Goal: Task Accomplishment & Management: Complete application form

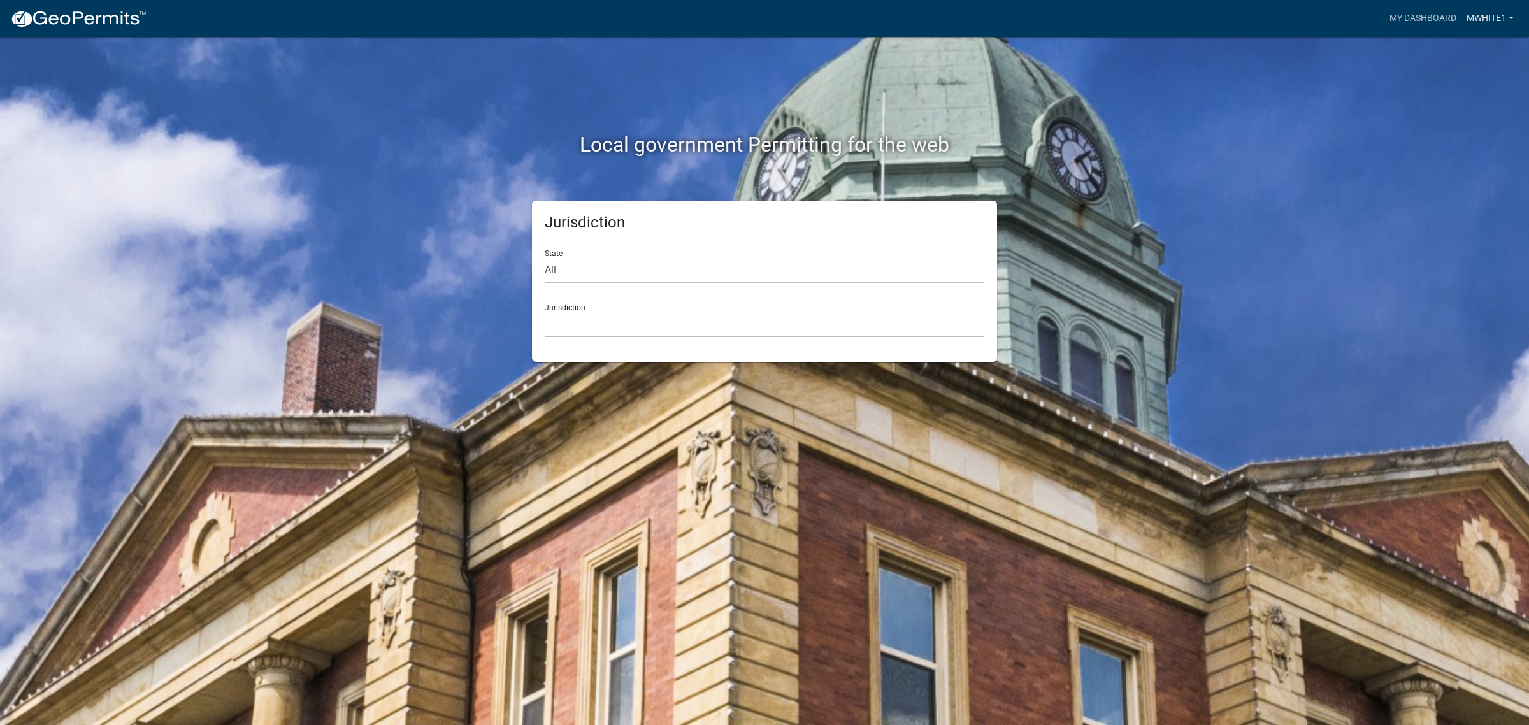
click at [1481, 20] on link "MWhite1" at bounding box center [1489, 18] width 57 height 24
click at [1408, 20] on link "My Dashboard" at bounding box center [1422, 18] width 77 height 24
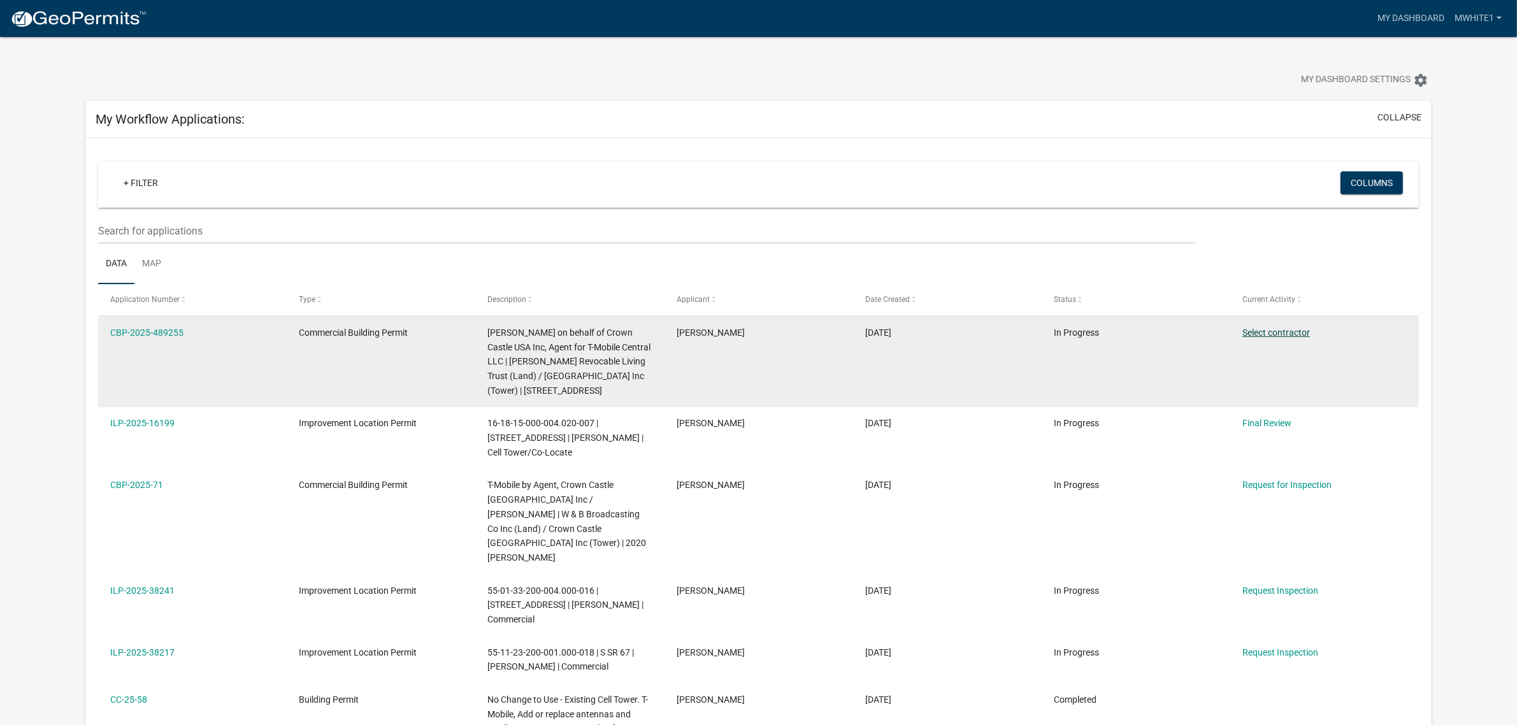
click at [1263, 329] on link "Select contractor" at bounding box center [1276, 332] width 68 height 10
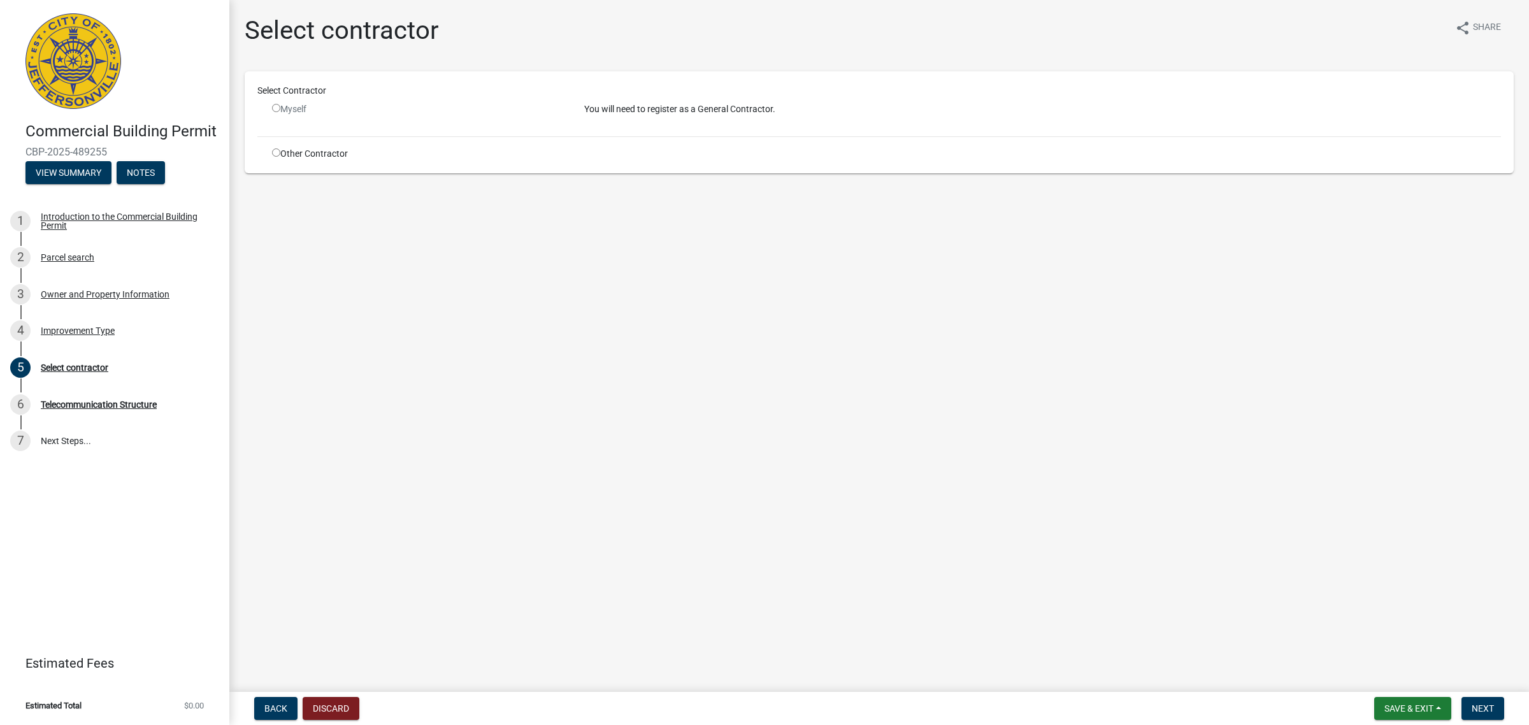
click at [294, 158] on div "Other Contractor" at bounding box center [418, 153] width 312 height 13
click at [275, 153] on input "radio" at bounding box center [276, 152] width 8 height 8
radio input "true"
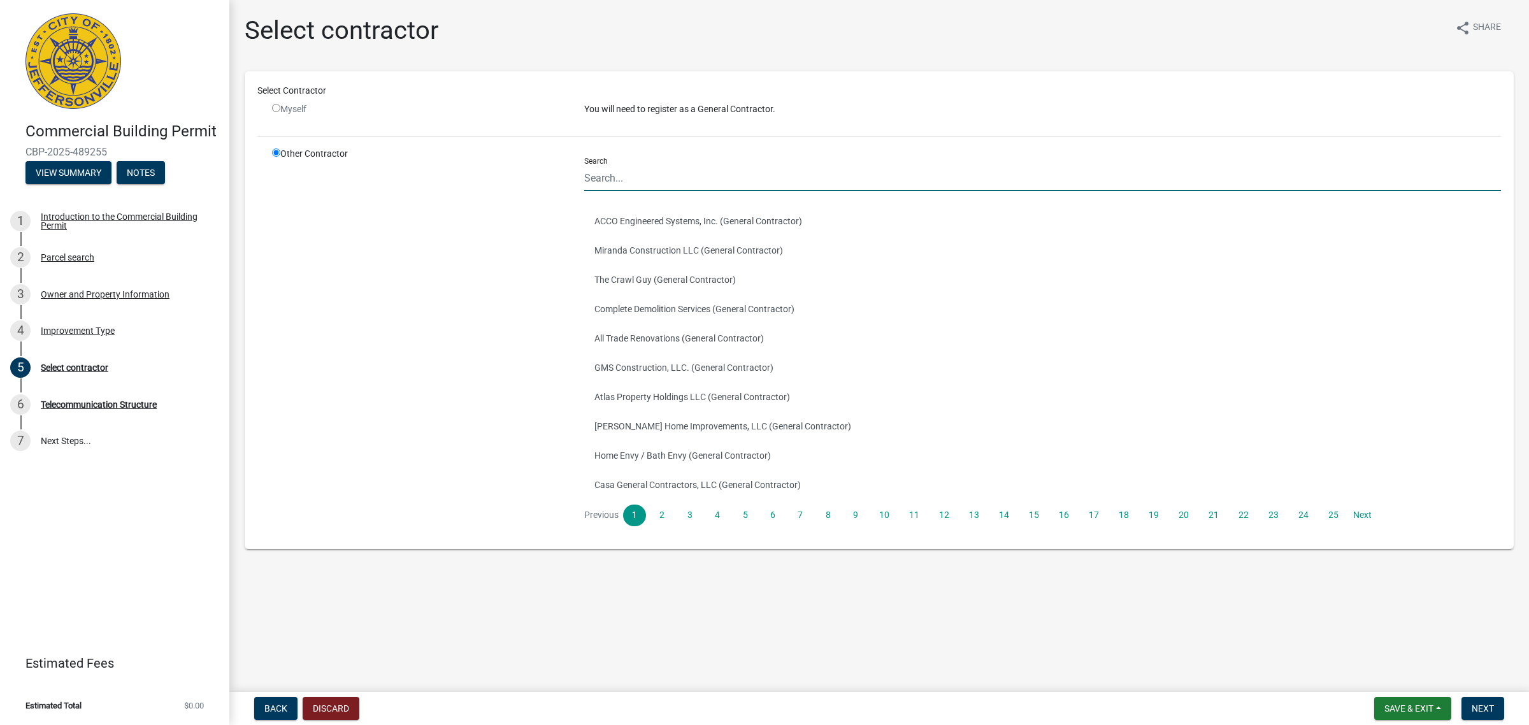
click at [717, 175] on input "Search" at bounding box center [1042, 178] width 917 height 26
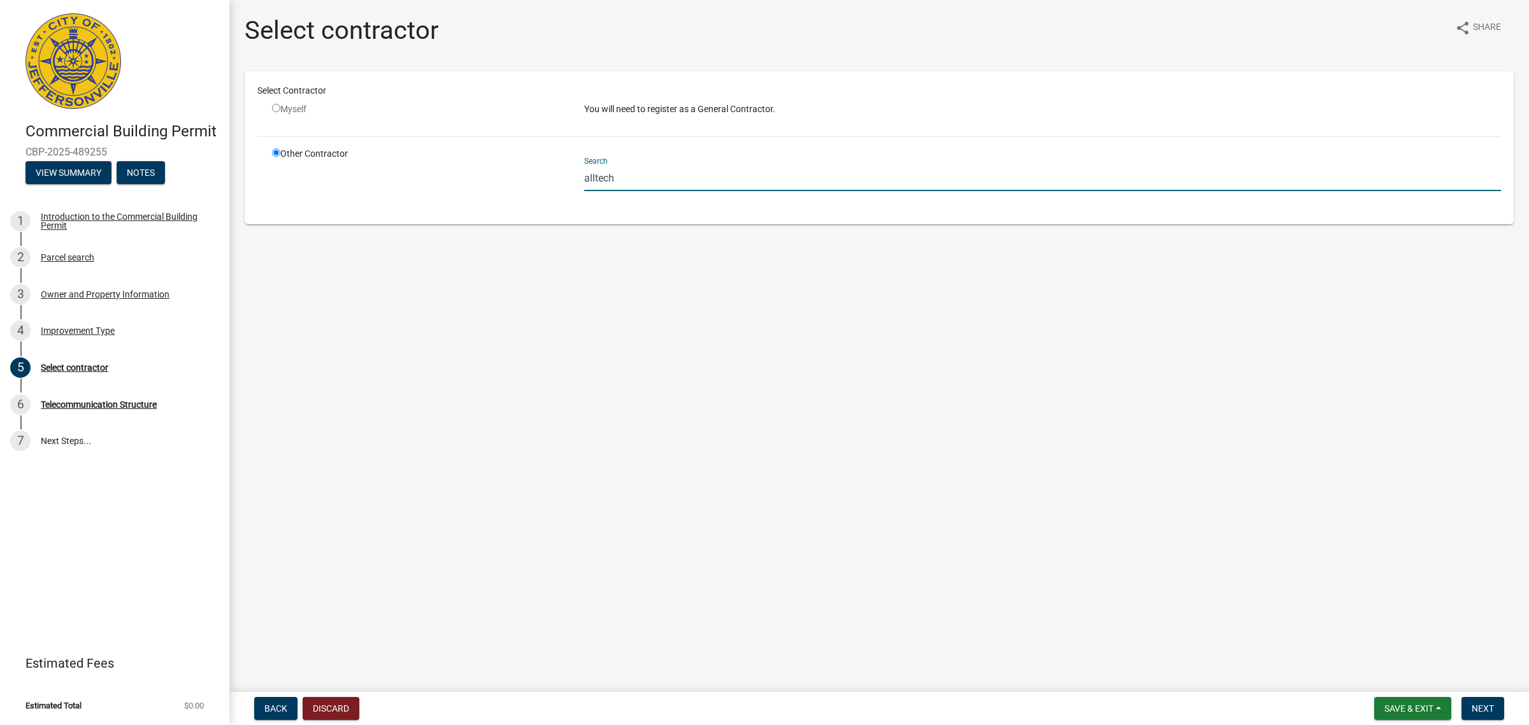
type input "alltech"
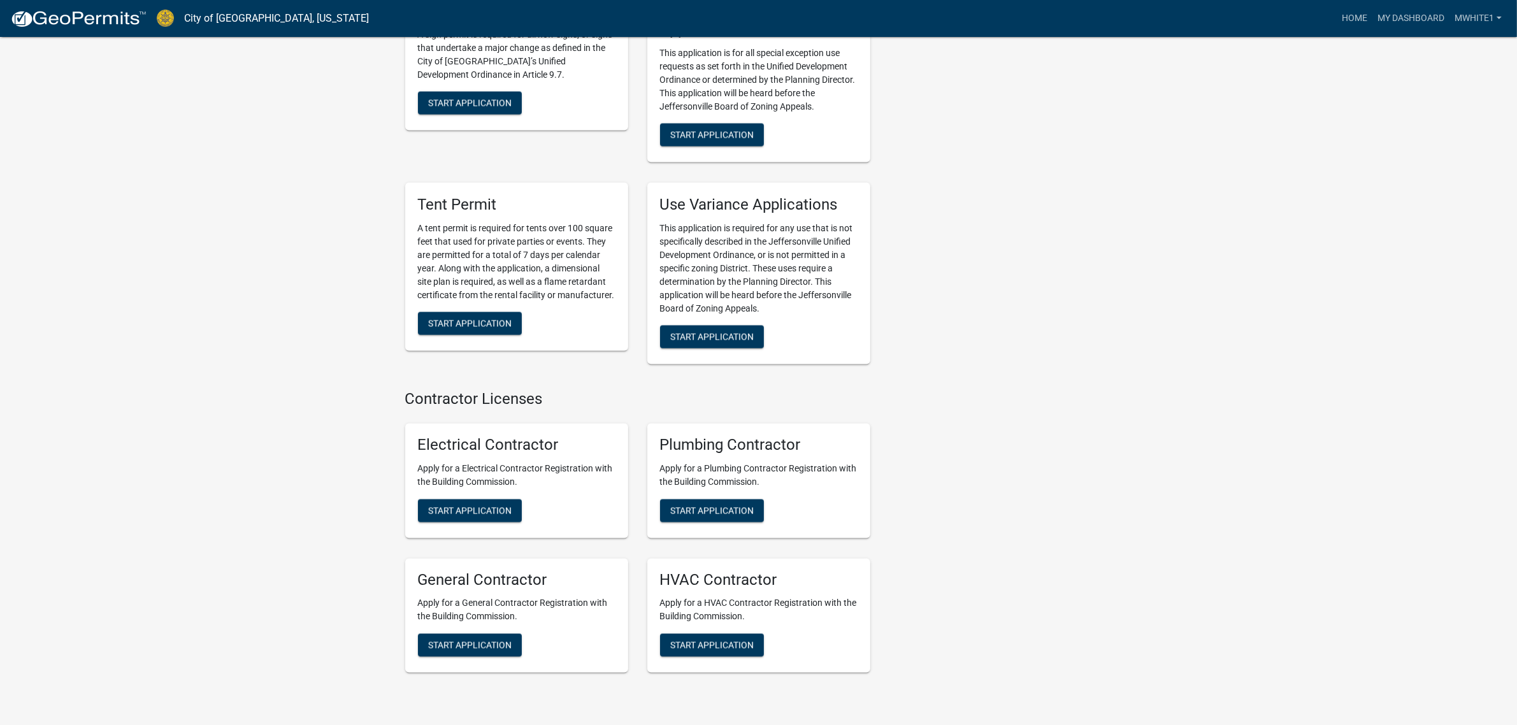
scroll to position [2628, 0]
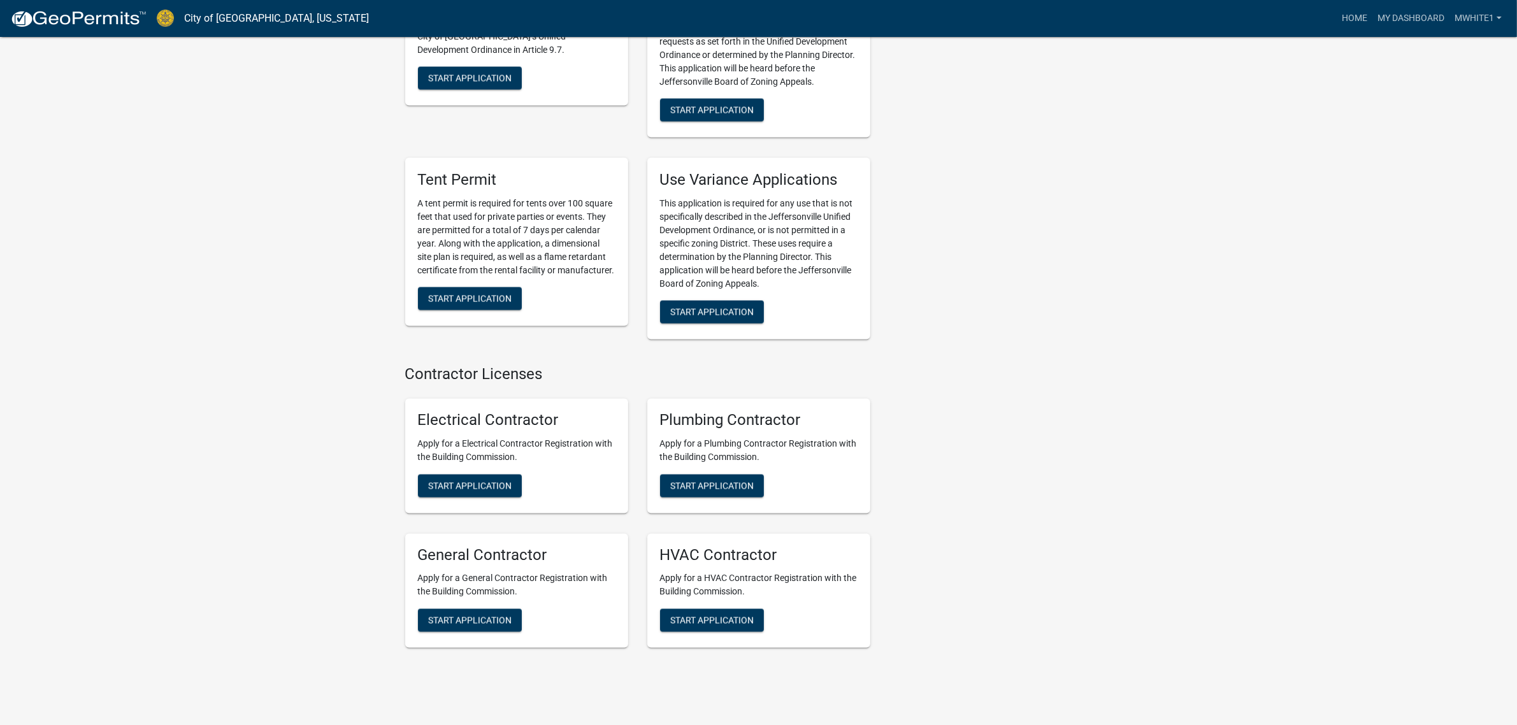
drag, startPoint x: 446, startPoint y: 586, endPoint x: 552, endPoint y: 655, distance: 126.1
click at [482, 547] on h5 "General Contractor" at bounding box center [516, 556] width 197 height 18
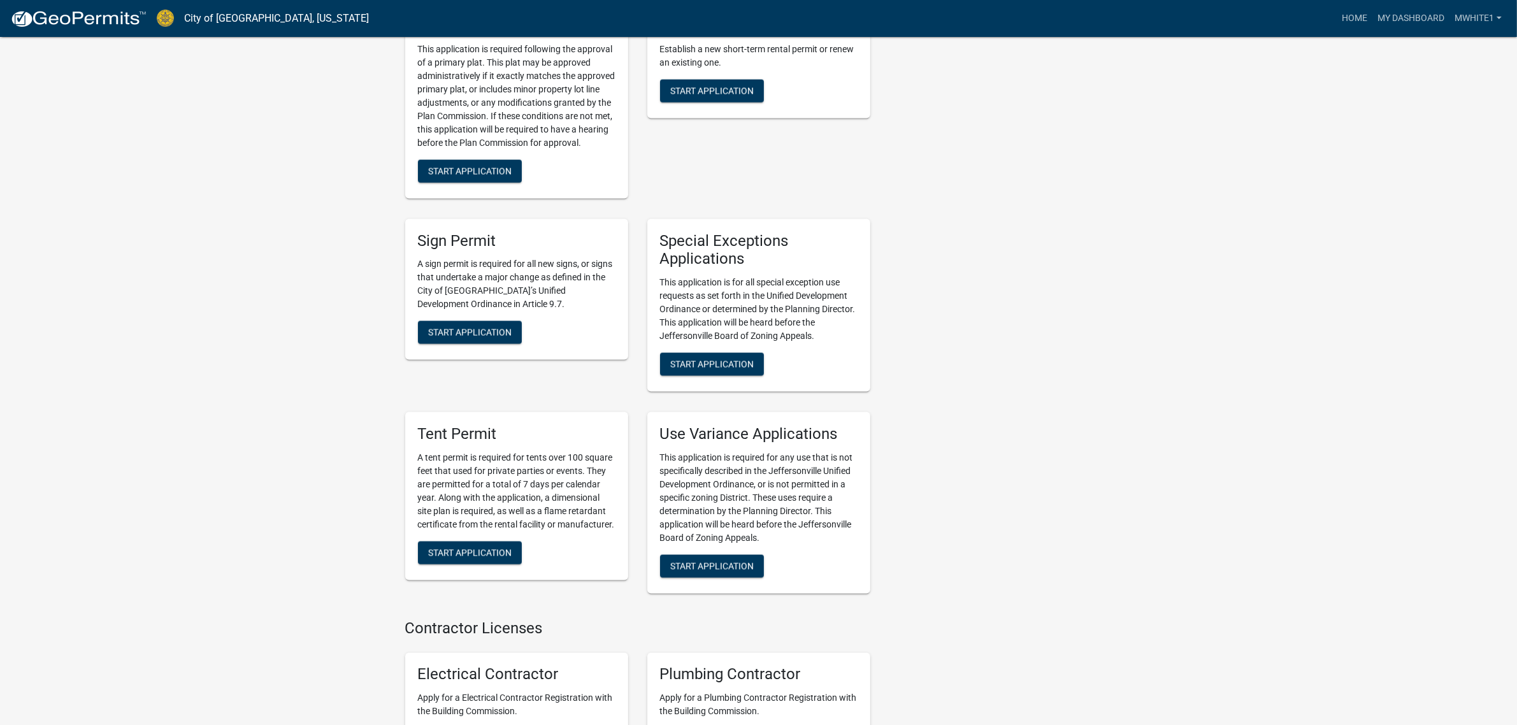
scroll to position [2229, 0]
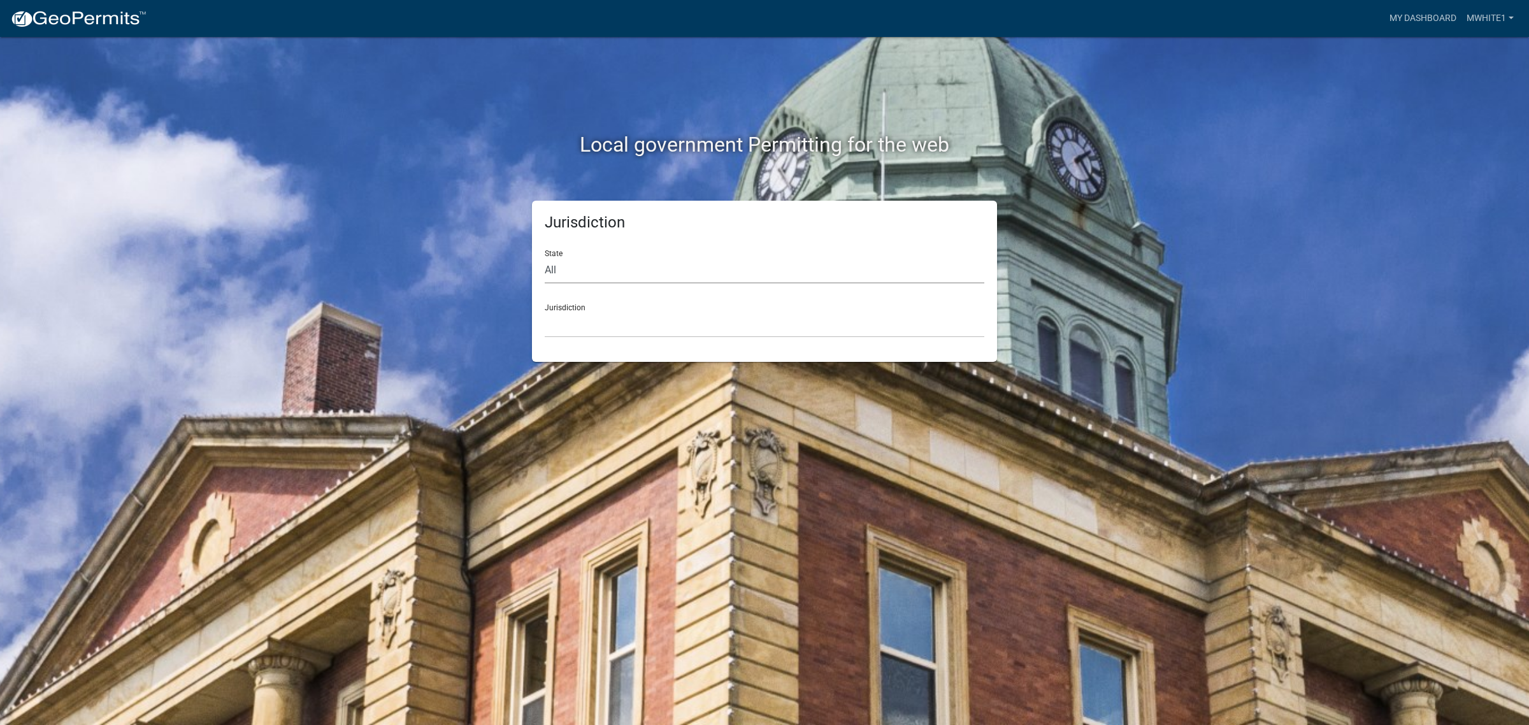
drag, startPoint x: 693, startPoint y: 268, endPoint x: 691, endPoint y: 278, distance: 10.4
click at [693, 268] on select "All [US_STATE] [US_STATE] [US_STATE] [US_STATE] [US_STATE] [US_STATE] [US_STATE…" at bounding box center [765, 270] width 440 height 26
select select "[US_STATE]"
click at [545, 257] on select "All [US_STATE] [US_STATE] [US_STATE] [US_STATE] [US_STATE] [US_STATE] [US_STATE…" at bounding box center [765, 270] width 440 height 26
click at [656, 318] on select "City of [GEOGRAPHIC_DATA], [US_STATE] City of [GEOGRAPHIC_DATA], [US_STATE] Cit…" at bounding box center [765, 324] width 440 height 26
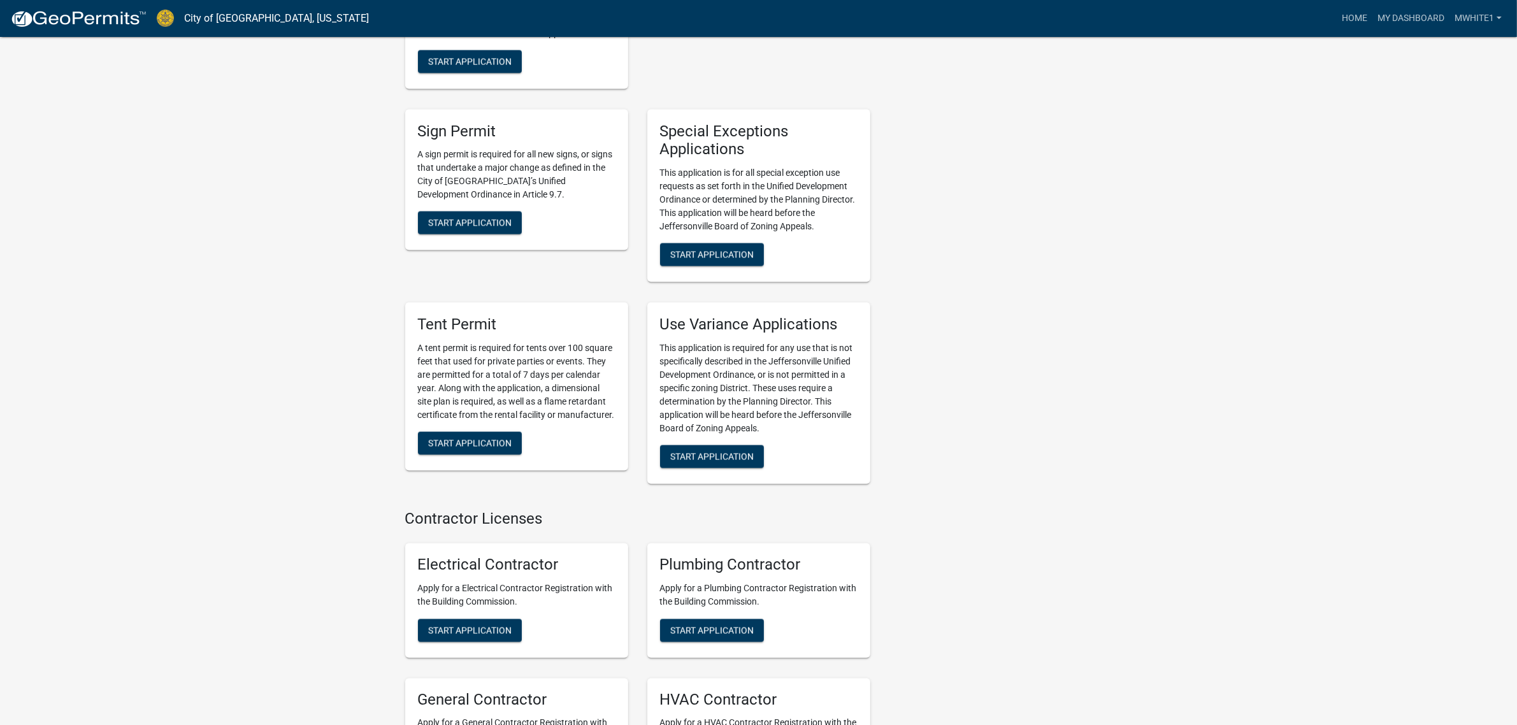
scroll to position [2628, 0]
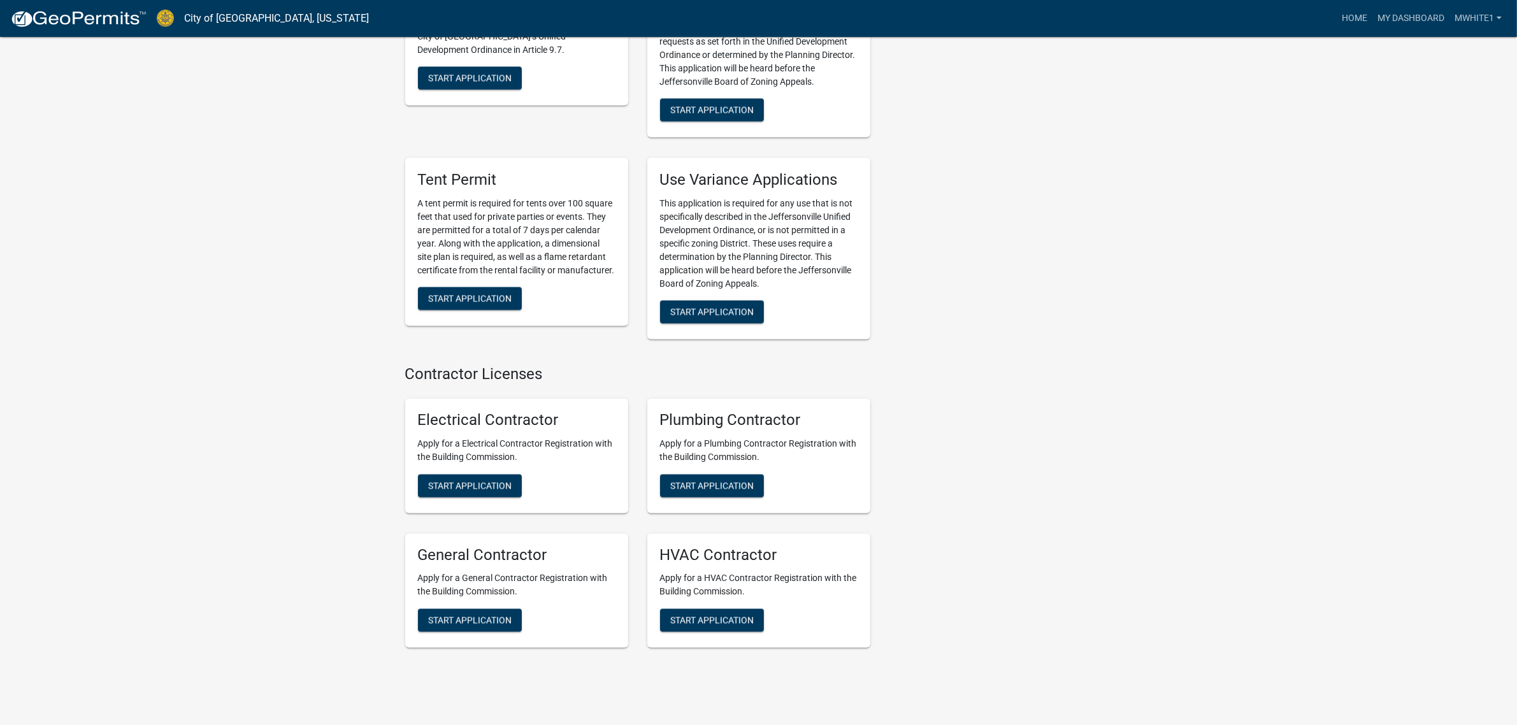
drag, startPoint x: 478, startPoint y: 584, endPoint x: 266, endPoint y: 94, distance: 533.5
click at [1482, 17] on link "MWhite1" at bounding box center [1477, 18] width 57 height 24
click at [1443, 97] on link "Logout" at bounding box center [1456, 93] width 102 height 31
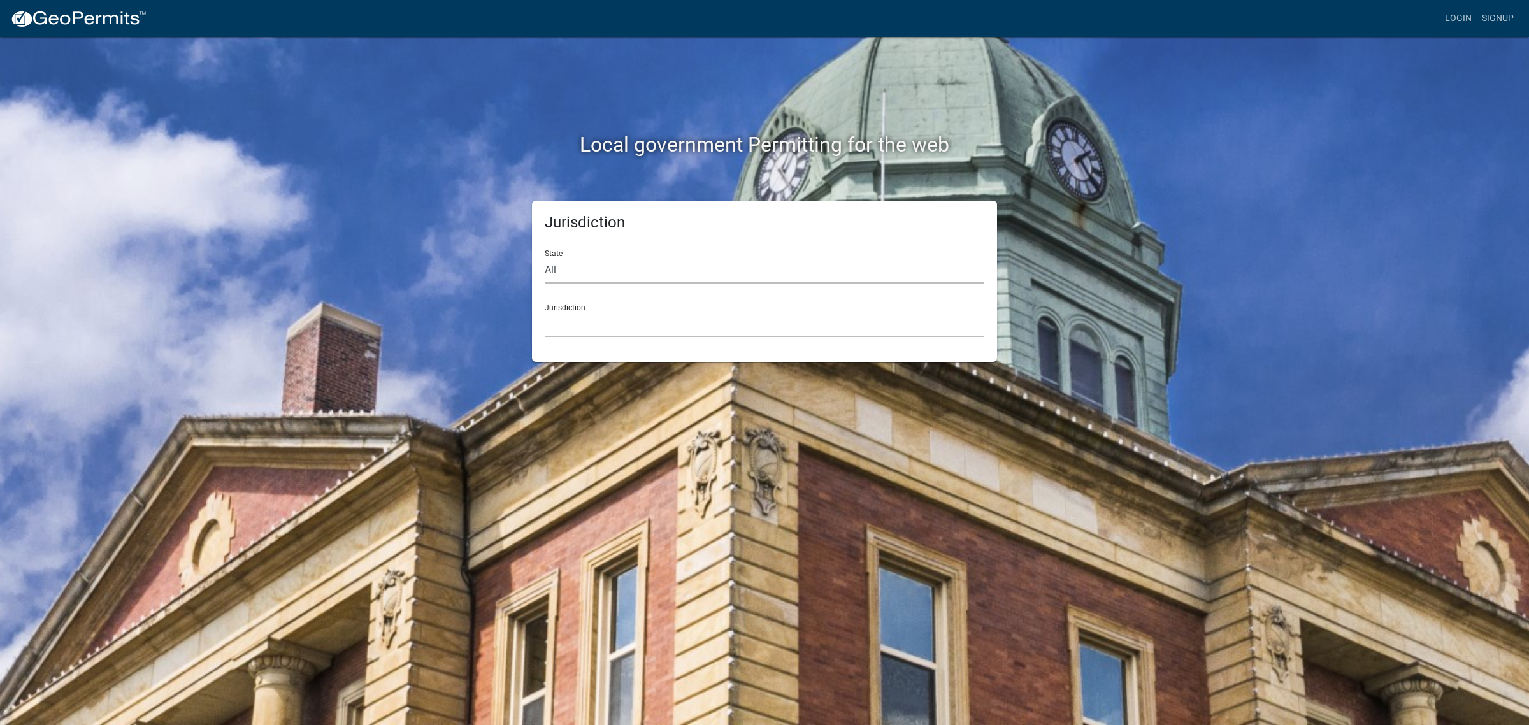
click at [559, 268] on select "All [US_STATE] [US_STATE] [US_STATE] [US_STATE] [US_STATE] [US_STATE] [US_STATE…" at bounding box center [765, 270] width 440 height 26
select select "[US_STATE]"
click at [545, 257] on select "All [US_STATE] [US_STATE] [US_STATE] [US_STATE] [US_STATE] [US_STATE] [US_STATE…" at bounding box center [765, 270] width 440 height 26
click at [587, 320] on select "City of [GEOGRAPHIC_DATA], [US_STATE] City of [GEOGRAPHIC_DATA], [US_STATE] Cit…" at bounding box center [765, 324] width 440 height 26
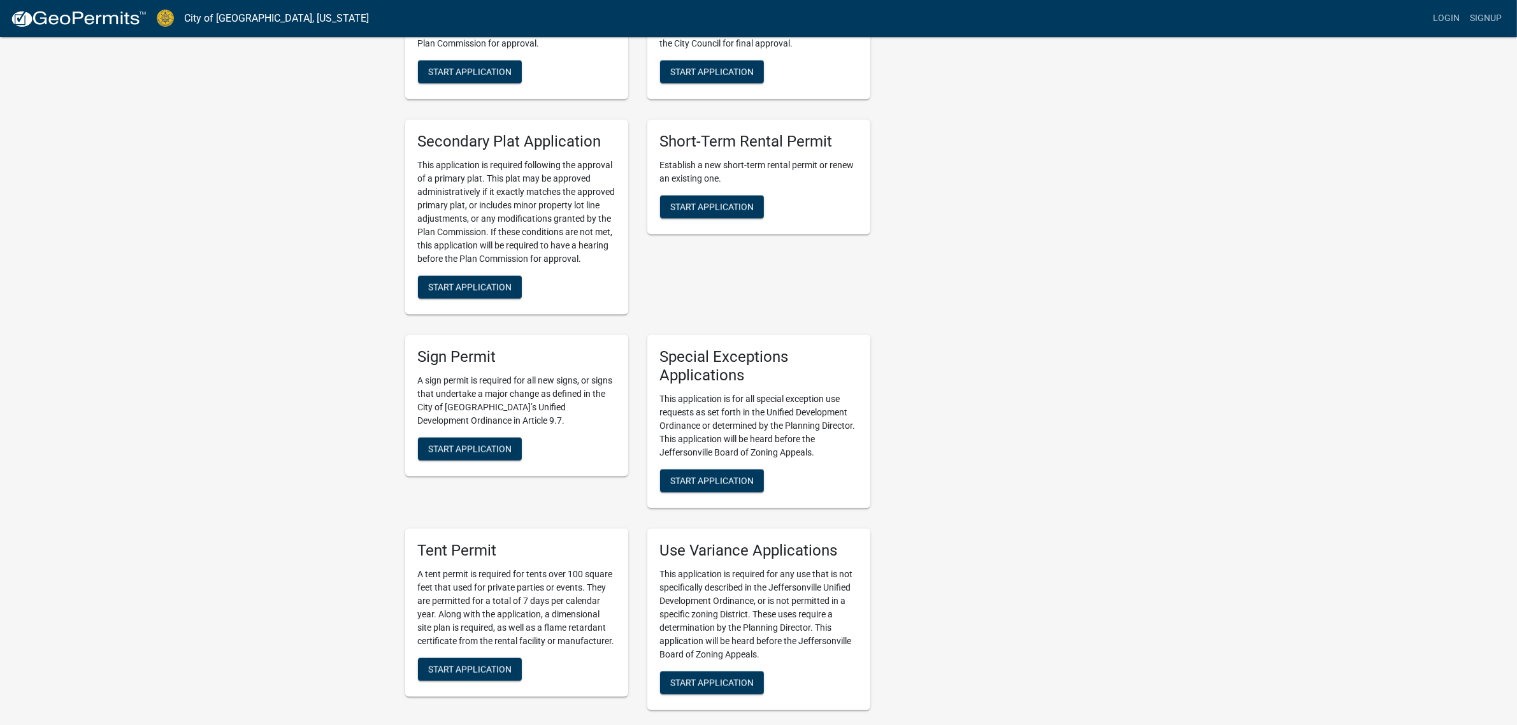
scroll to position [2374, 0]
